Goal: Use online tool/utility: Utilize a website feature to perform a specific function

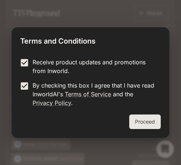
click at [140, 126] on button "Proceed" at bounding box center [146, 121] width 32 height 15
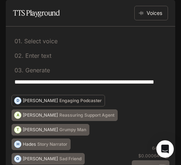
click at [79, 103] on p "Engaging Podcaster" at bounding box center [80, 100] width 42 height 4
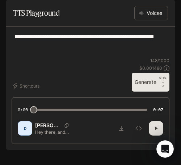
click at [155, 131] on icon "button" at bounding box center [156, 128] width 6 height 6
click at [153, 131] on icon "button" at bounding box center [156, 128] width 6 height 6
type input "***"
click at [14, 12] on icon "open drawer" at bounding box center [12, 10] width 7 height 5
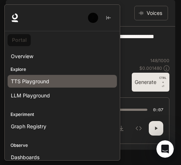
click at [21, 41] on link "Portal" at bounding box center [19, 40] width 23 height 12
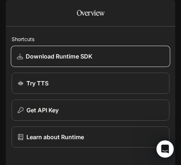
scroll to position [484, 0]
